Goal: Task Accomplishment & Management: Manage account settings

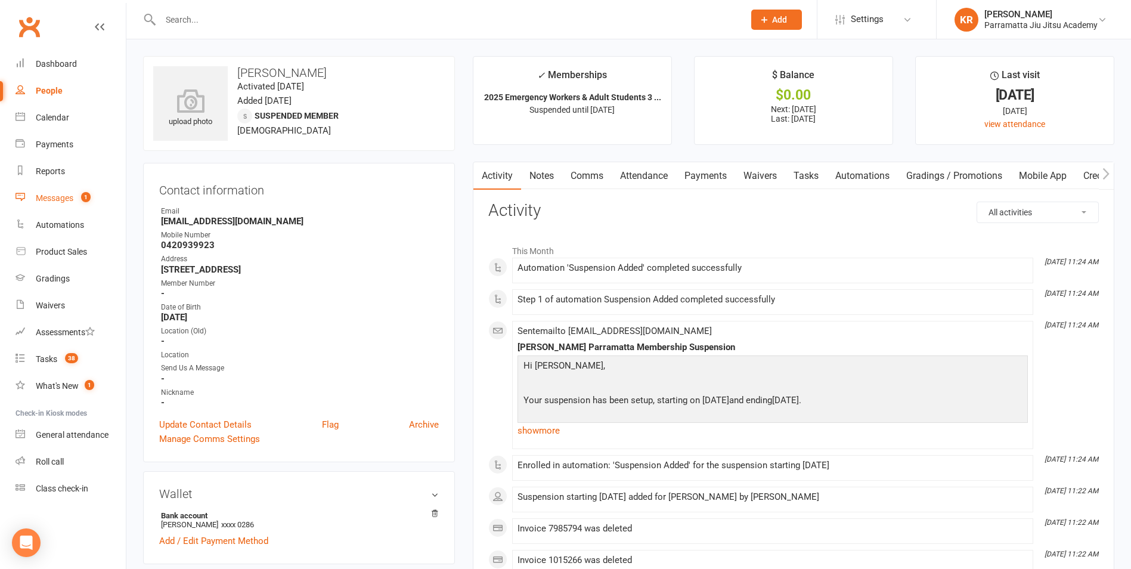
click at [47, 199] on div "Messages" at bounding box center [55, 198] width 38 height 10
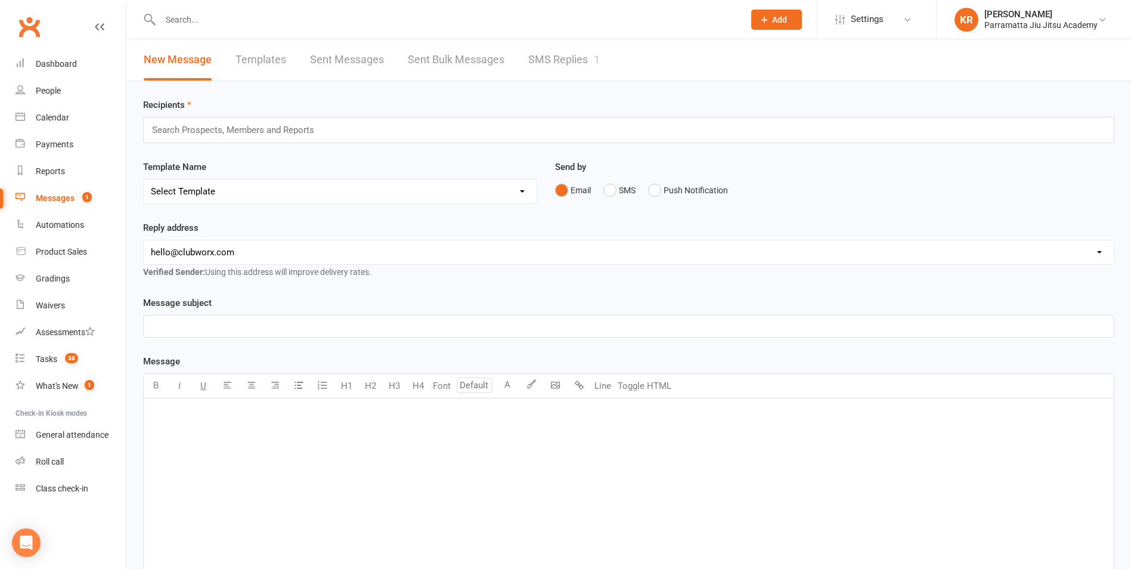
click at [554, 58] on link "SMS Replies 1" at bounding box center [564, 59] width 72 height 41
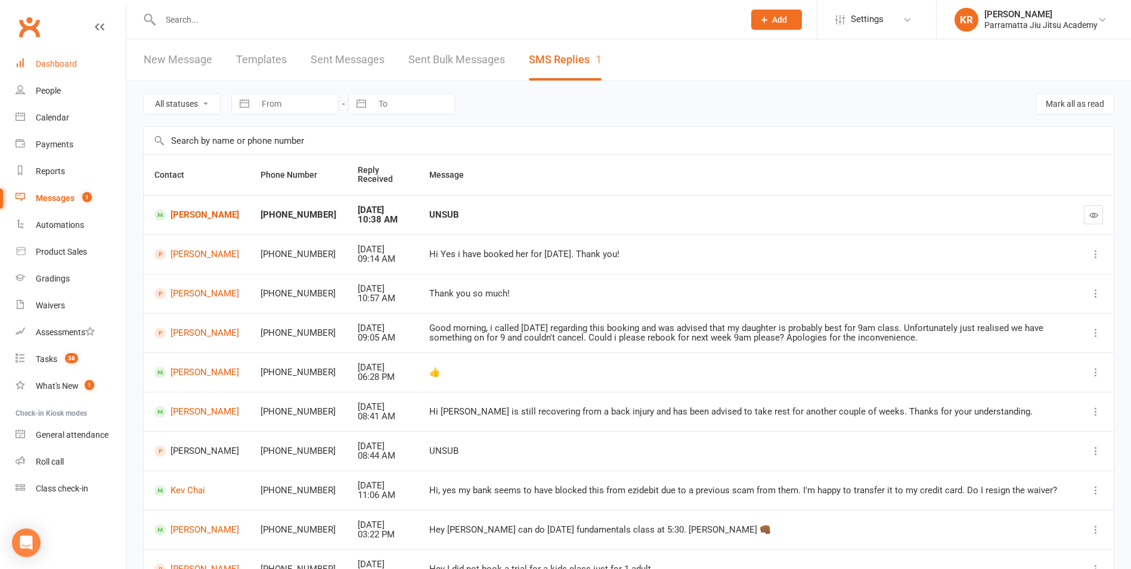
click at [53, 63] on div "Dashboard" at bounding box center [56, 64] width 41 height 10
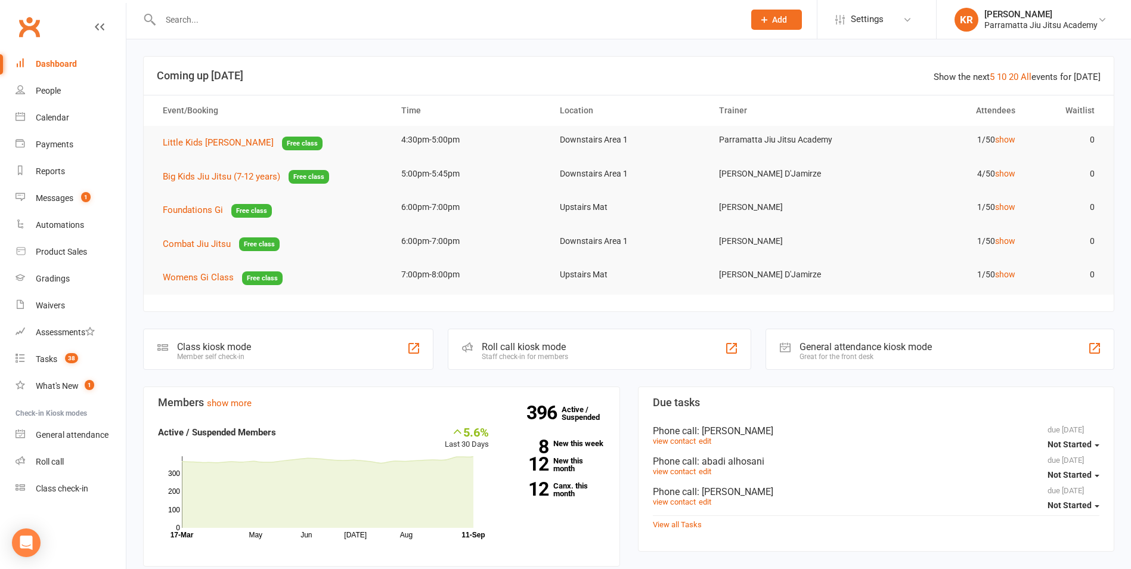
click at [258, 24] on input "text" at bounding box center [446, 19] width 579 height 17
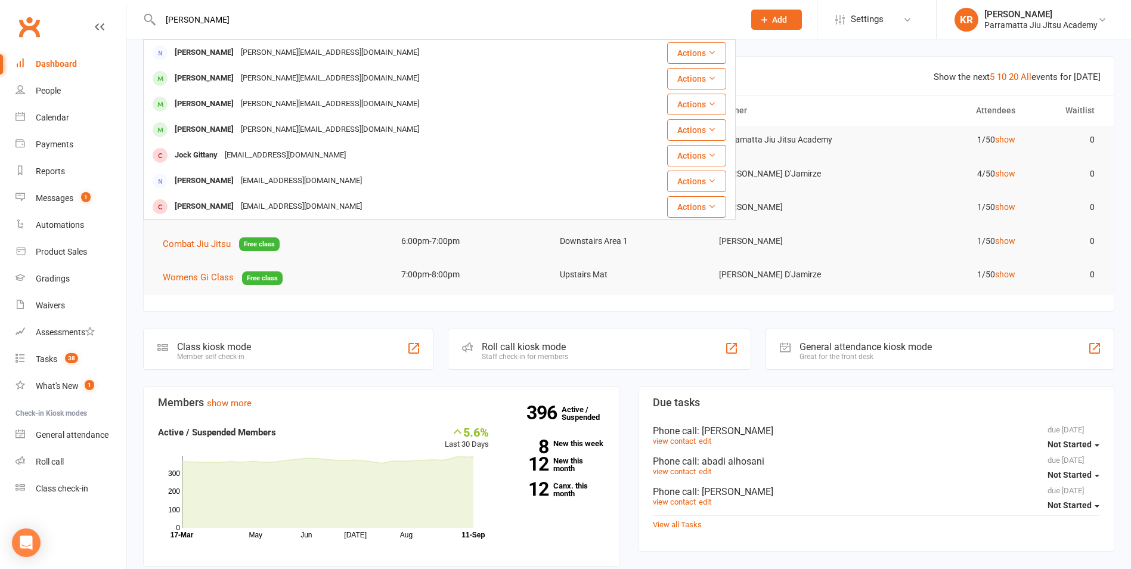
type input "[PERSON_NAME]"
click at [244, 51] on div "[PERSON_NAME][EMAIL_ADDRESS][DOMAIN_NAME]" at bounding box center [330, 52] width 186 height 17
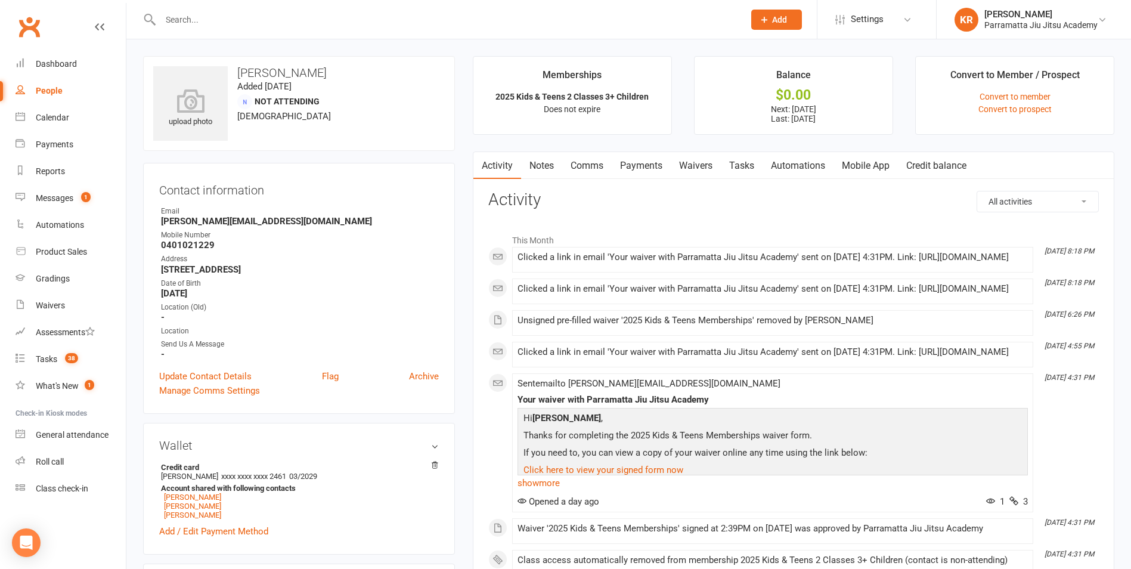
click at [704, 162] on link "Waivers" at bounding box center [696, 165] width 50 height 27
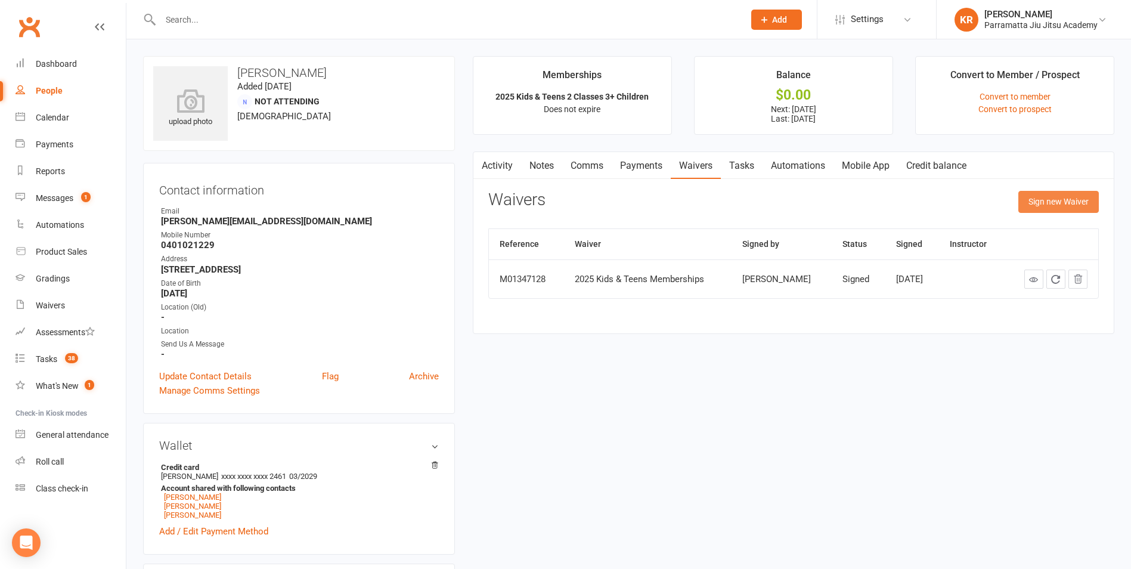
click at [1065, 199] on button "Sign new Waiver" at bounding box center [1059, 201] width 81 height 21
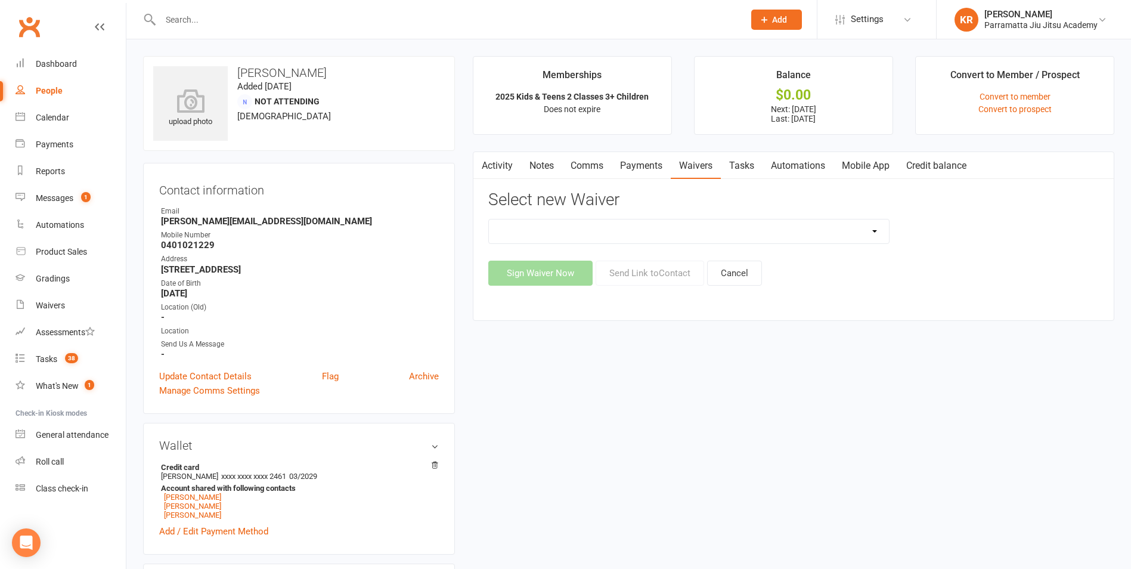
click at [877, 232] on select "2025 Adults Waiver 2025 Emergency Services & Adult Students 2025 Family And Par…" at bounding box center [689, 231] width 400 height 24
select select "14092"
click at [489, 219] on select "2025 Adults Waiver 2025 Emergency Services & Adult Students 2025 Family And Par…" at bounding box center [689, 231] width 400 height 24
click at [642, 270] on button "Send Link to Contact" at bounding box center [650, 273] width 109 height 25
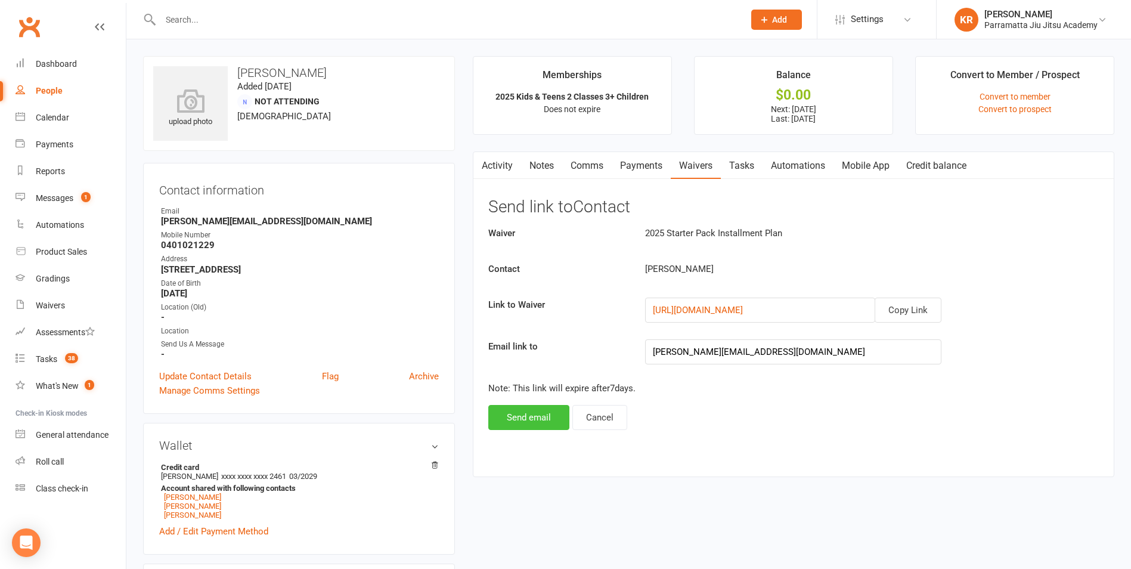
click at [521, 413] on button "Send email" at bounding box center [529, 417] width 81 height 25
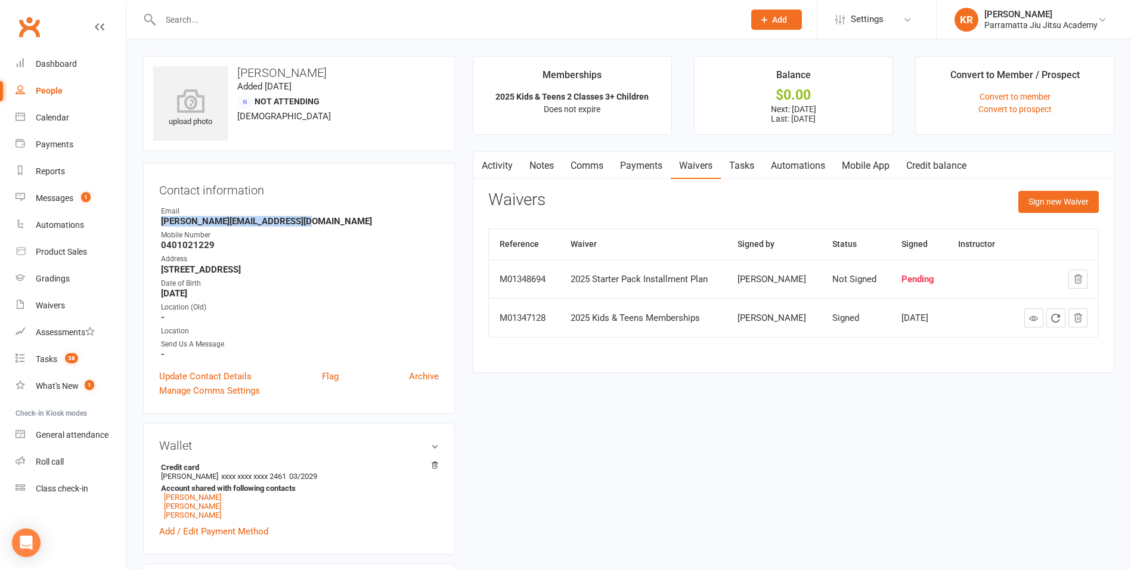
drag, startPoint x: 163, startPoint y: 218, endPoint x: 299, endPoint y: 225, distance: 136.8
click at [299, 225] on strong "[PERSON_NAME][EMAIL_ADDRESS][DOMAIN_NAME]" at bounding box center [300, 221] width 278 height 11
drag, startPoint x: 299, startPoint y: 225, endPoint x: 258, endPoint y: 222, distance: 41.3
copy strong "[PERSON_NAME][EMAIL_ADDRESS][DOMAIN_NAME]"
